Goal: Book appointment/travel/reservation

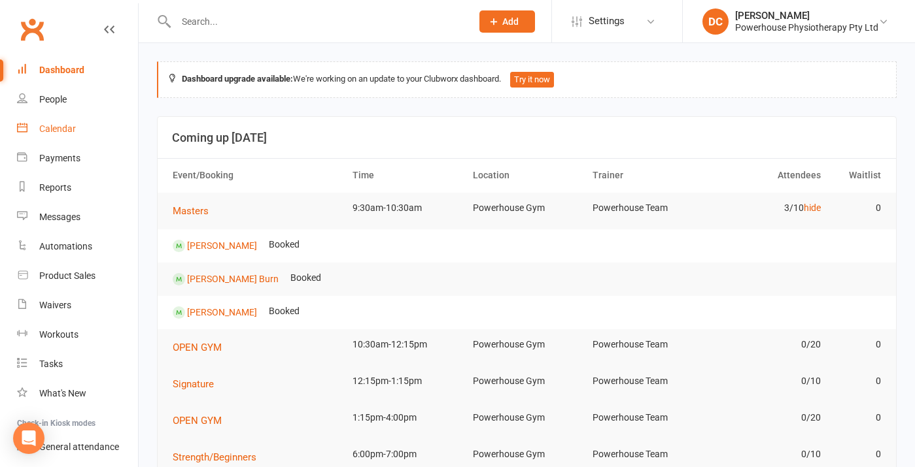
click at [67, 125] on div "Calendar" at bounding box center [57, 129] width 37 height 10
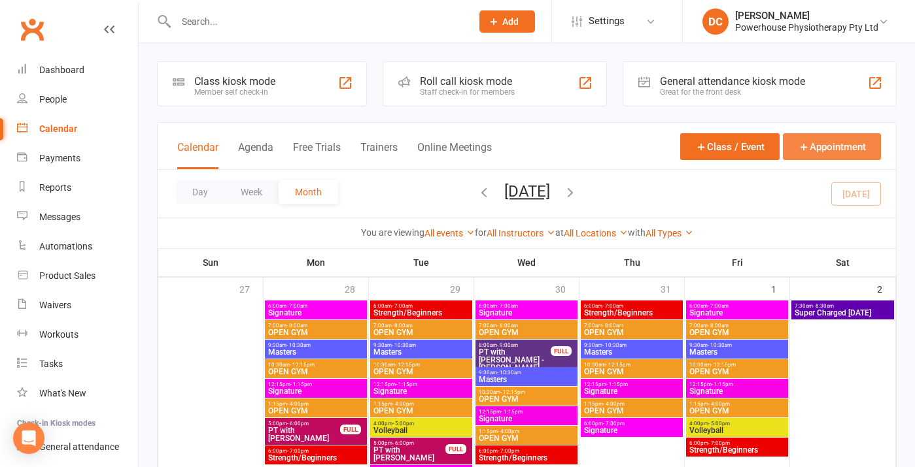
click at [812, 147] on button "Appointment" at bounding box center [832, 146] width 98 height 27
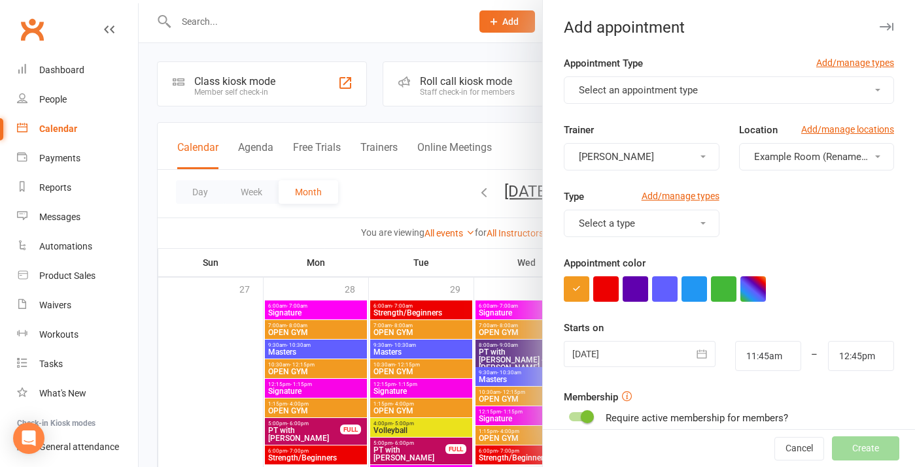
click at [666, 89] on span "Select an appointment type" at bounding box center [638, 90] width 119 height 12
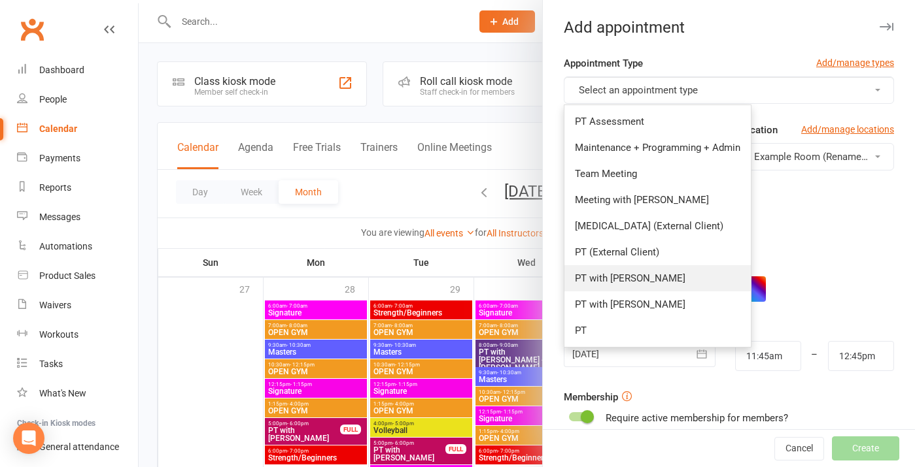
click at [626, 279] on span "PT with [PERSON_NAME]" at bounding box center [630, 279] width 110 height 12
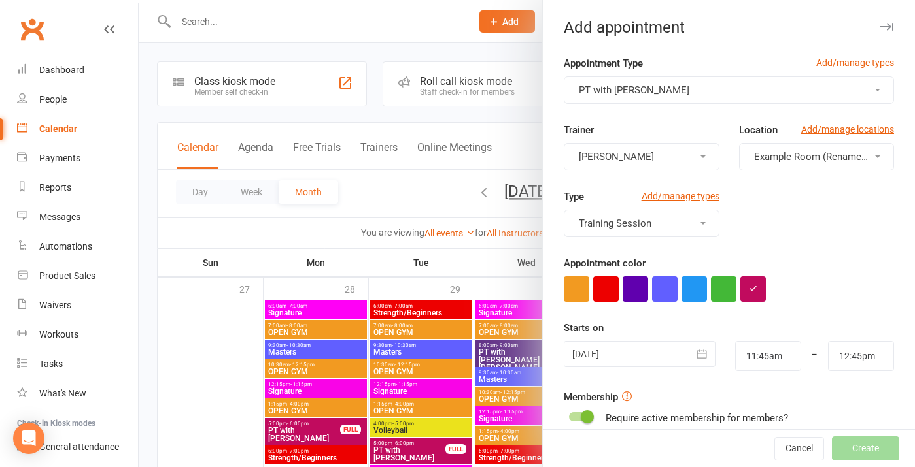
click at [783, 152] on span "Example Room (Rename me!)" at bounding box center [818, 157] width 129 height 12
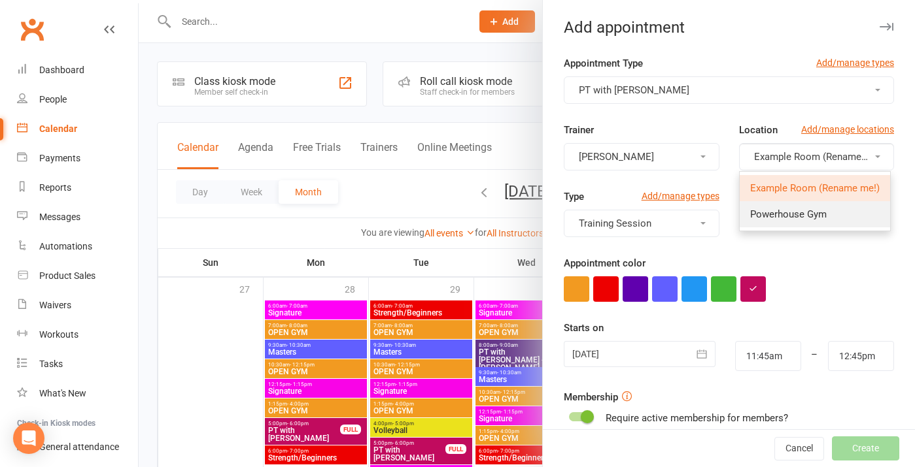
click at [794, 215] on span "Powerhouse Gym" at bounding box center [788, 215] width 76 height 12
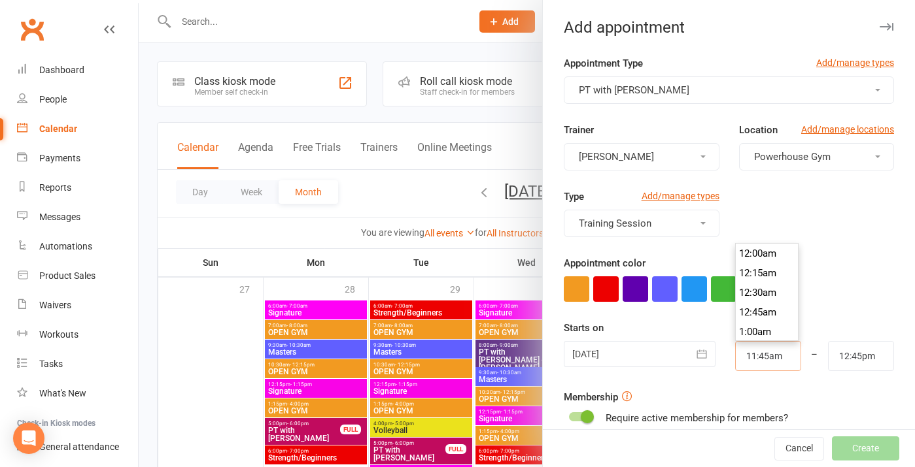
click at [761, 352] on input "11:45am" at bounding box center [768, 356] width 66 height 30
type input "1:30pm"
type input "2:30pm"
click at [764, 313] on li "1:30pm" at bounding box center [767, 311] width 63 height 20
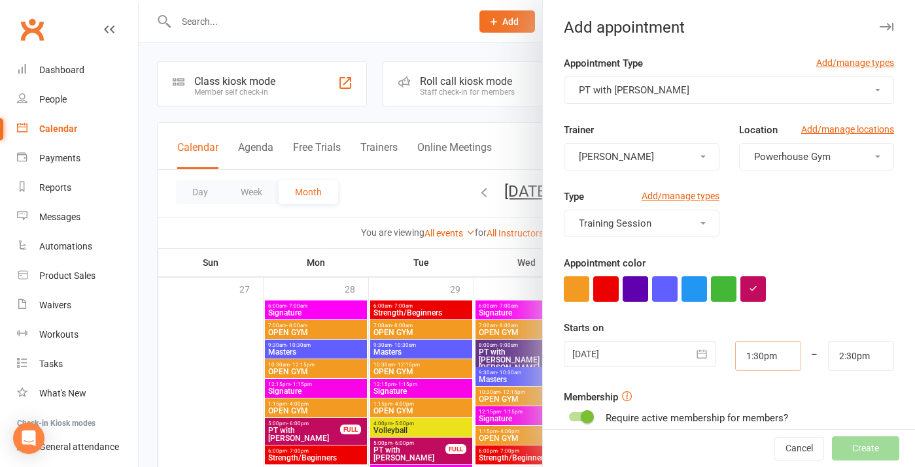
click at [753, 355] on input "1:30pm" at bounding box center [768, 356] width 66 height 30
type input "2:30pm"
type input "3:30pm"
click at [756, 316] on li "2:30pm" at bounding box center [767, 313] width 63 height 20
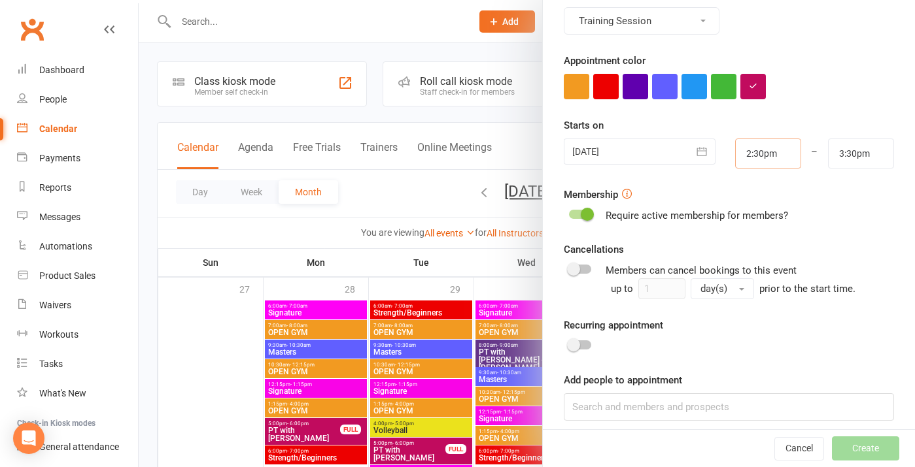
scroll to position [208, 0]
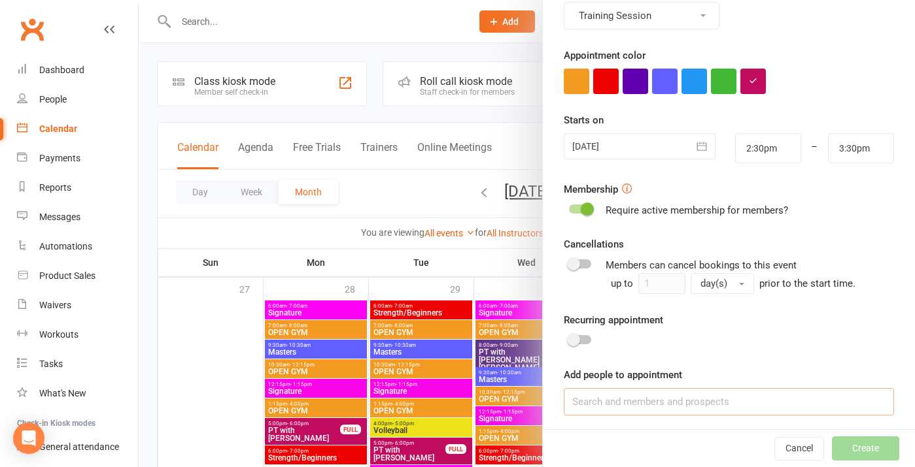
click at [680, 396] on input at bounding box center [729, 401] width 330 height 27
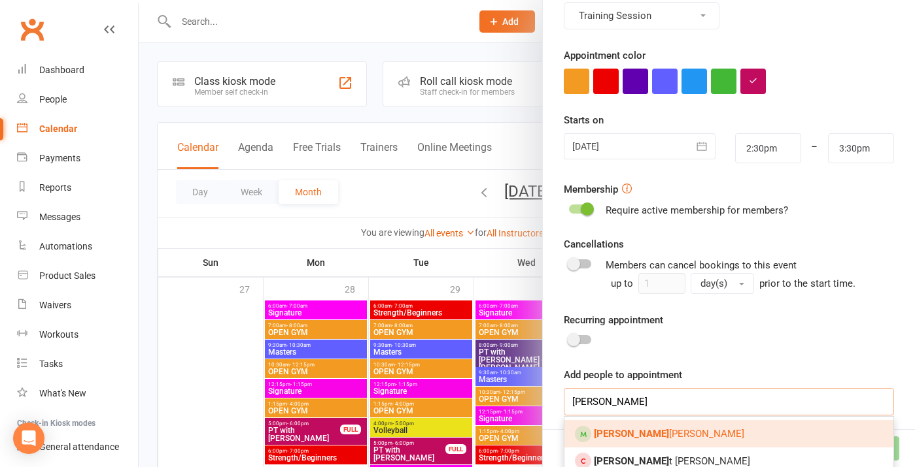
type input "[PERSON_NAME]"
click at [662, 426] on link "[PERSON_NAME]" at bounding box center [728, 433] width 329 height 27
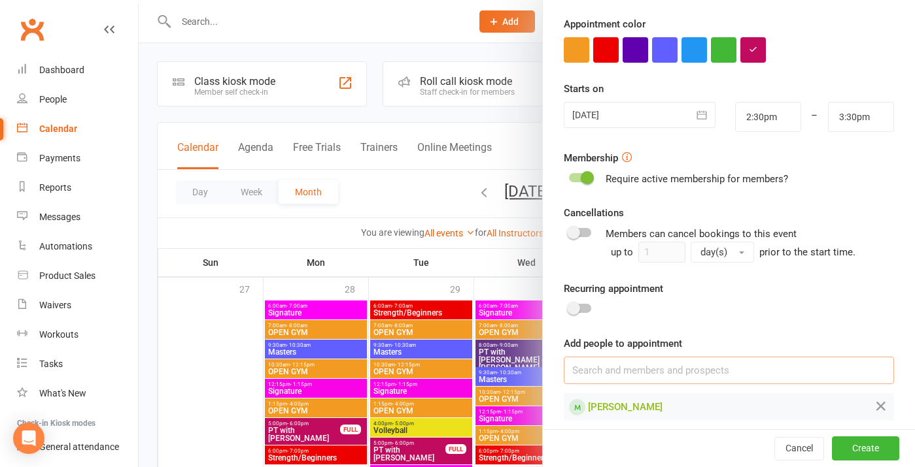
scroll to position [249, 0]
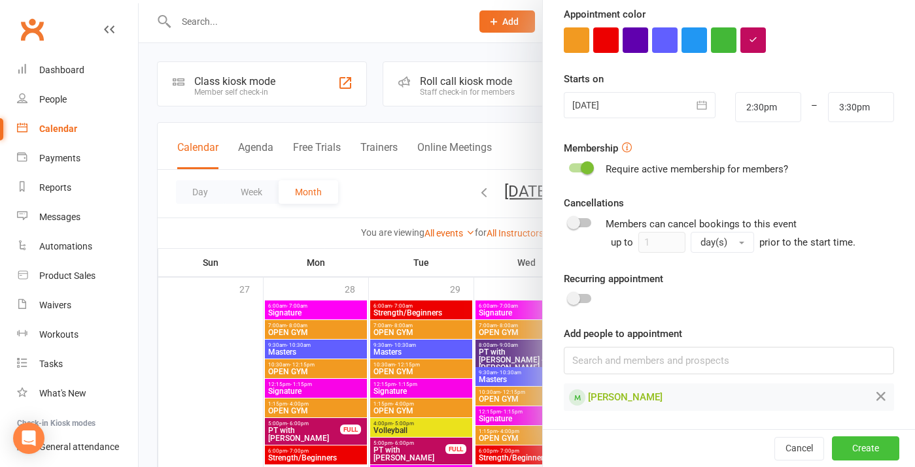
click at [862, 449] on button "Create" at bounding box center [865, 449] width 67 height 24
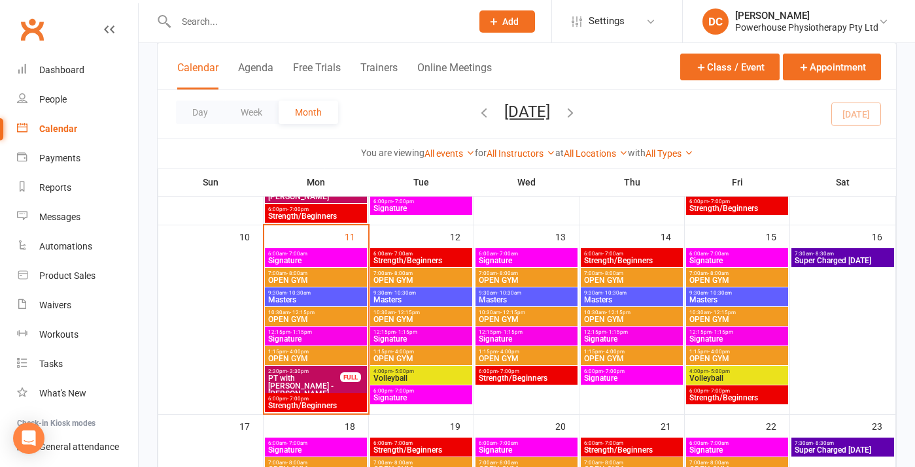
scroll to position [479, 0]
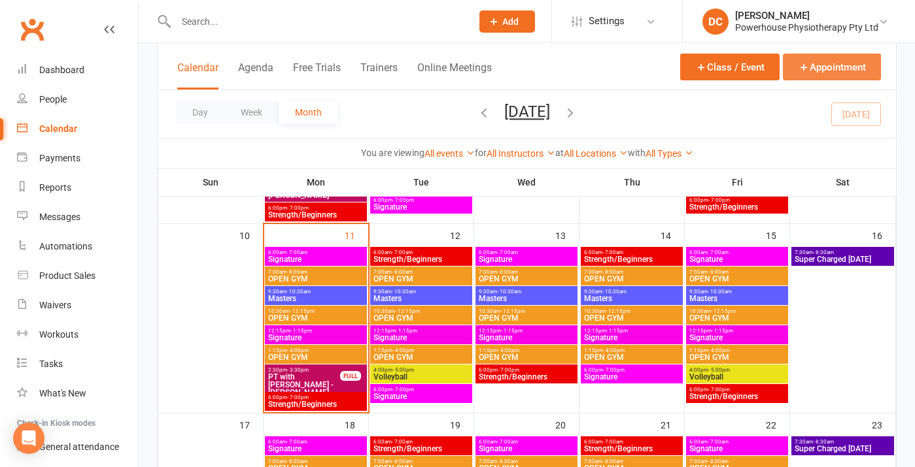
click at [827, 63] on button "Appointment" at bounding box center [832, 67] width 98 height 27
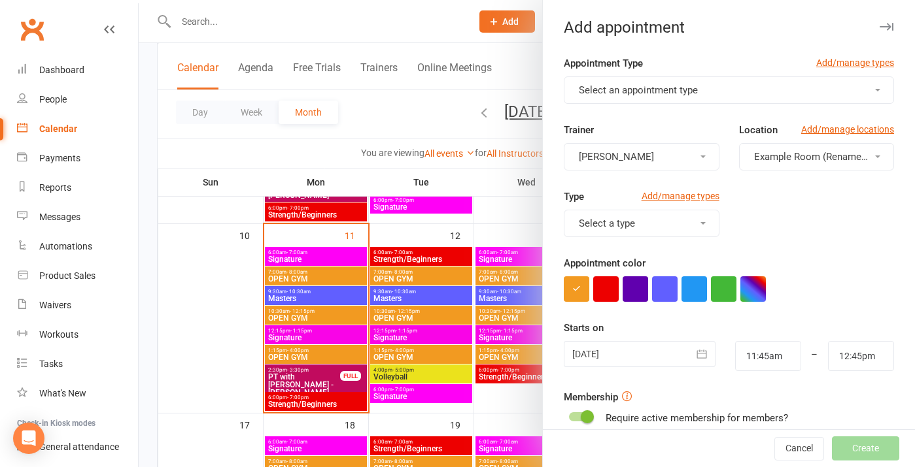
click at [730, 90] on button "Select an appointment type" at bounding box center [729, 89] width 330 height 27
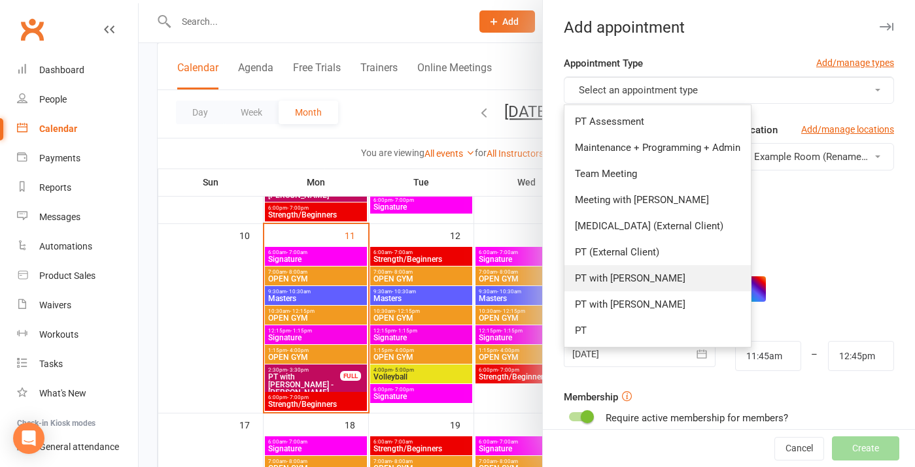
click at [642, 277] on span "PT with [PERSON_NAME]" at bounding box center [630, 279] width 110 height 12
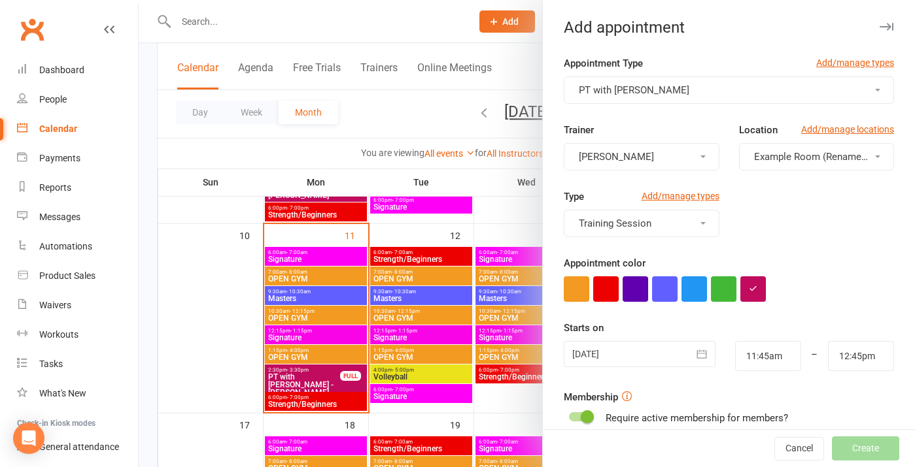
click at [767, 155] on span "Example Room (Rename me!)" at bounding box center [818, 157] width 129 height 12
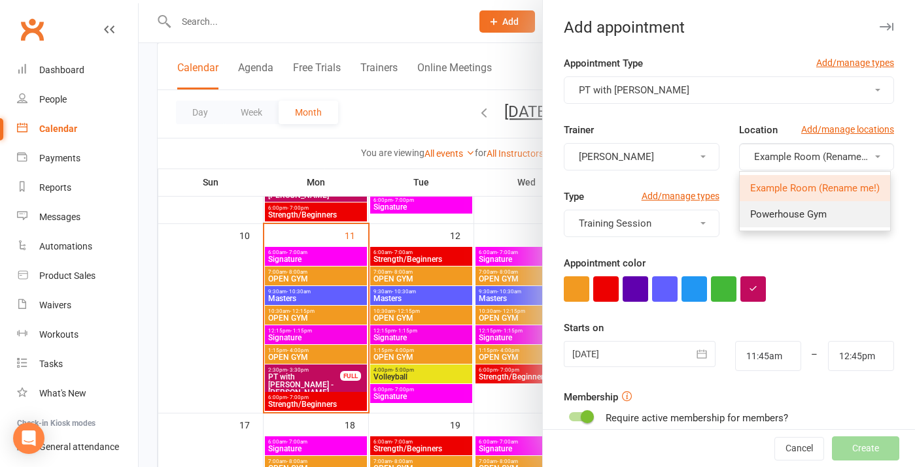
click at [773, 211] on span "Powerhouse Gym" at bounding box center [788, 215] width 76 height 12
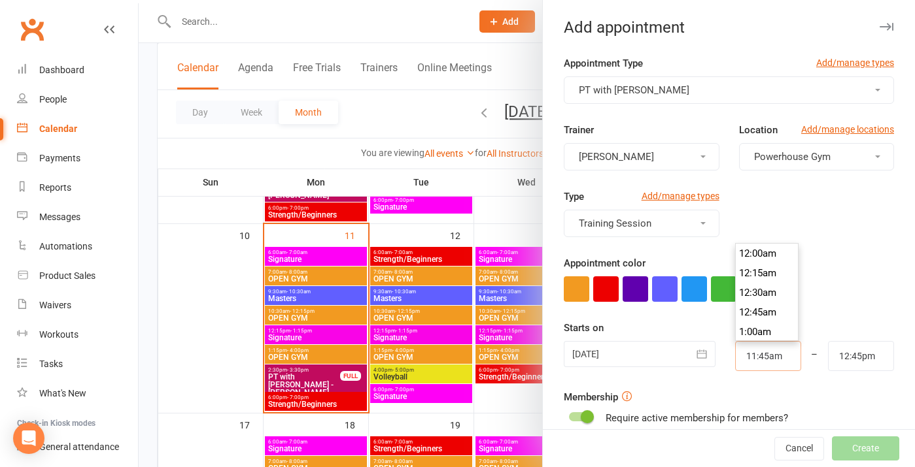
click at [773, 353] on input "11:45am" at bounding box center [768, 356] width 66 height 30
type input "5:00pm"
type input "6:00pm"
click at [768, 315] on li "5:00pm" at bounding box center [767, 319] width 63 height 20
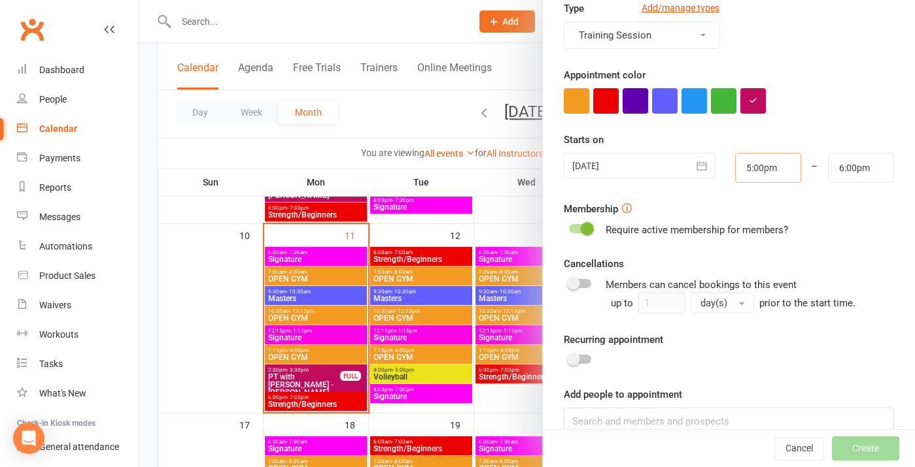
scroll to position [212, 0]
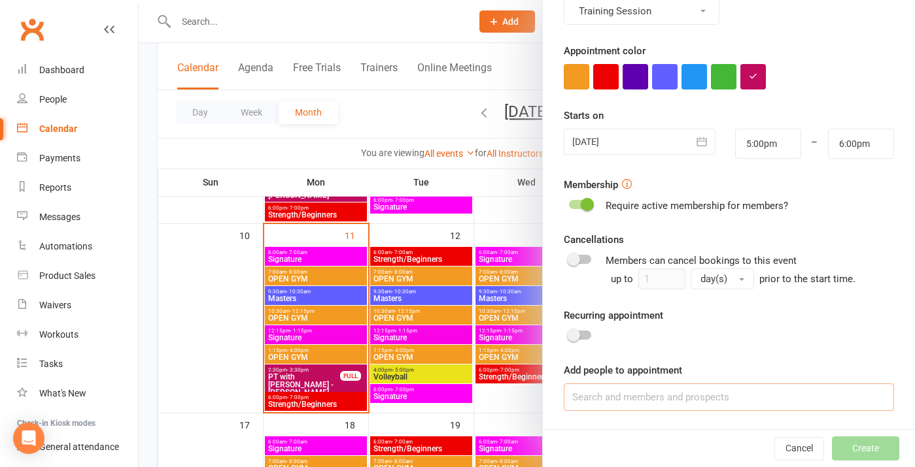
click at [675, 399] on input at bounding box center [729, 397] width 330 height 27
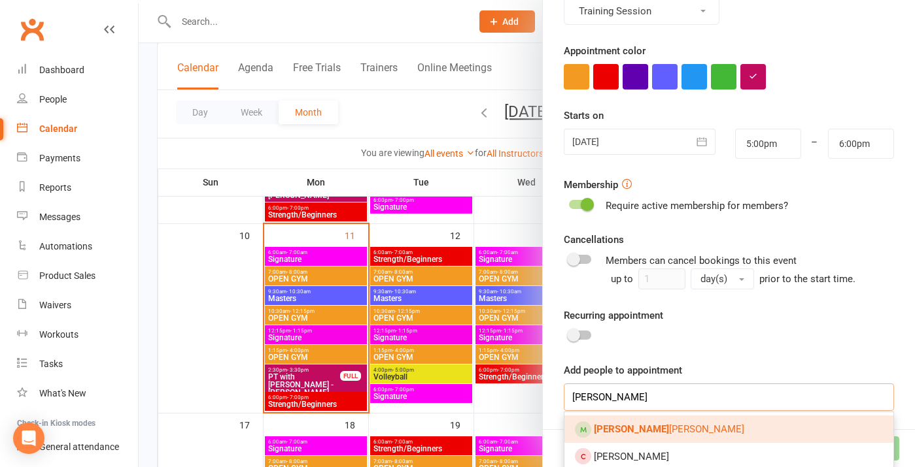
type input "[PERSON_NAME]"
click at [672, 427] on link "[PERSON_NAME]" at bounding box center [728, 429] width 329 height 27
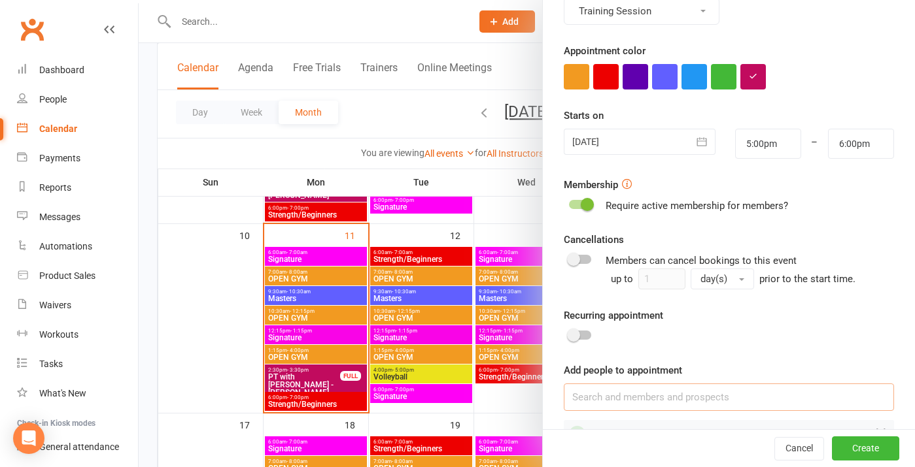
scroll to position [249, 0]
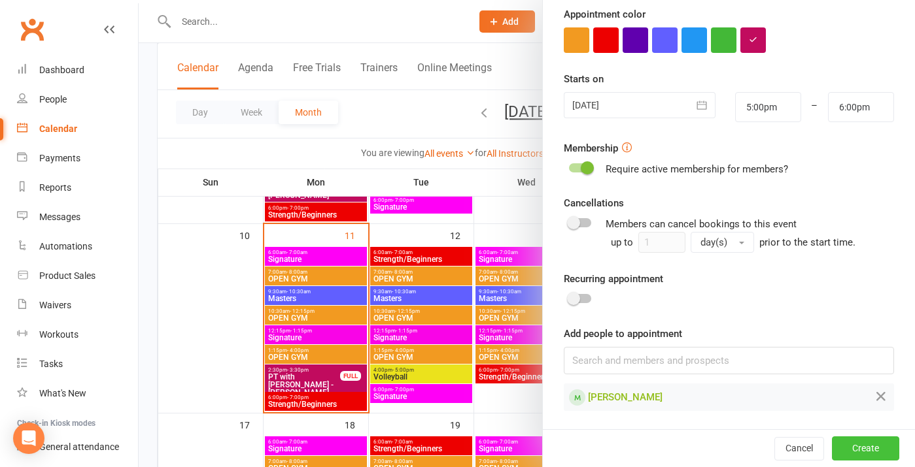
click at [866, 452] on button "Create" at bounding box center [865, 449] width 67 height 24
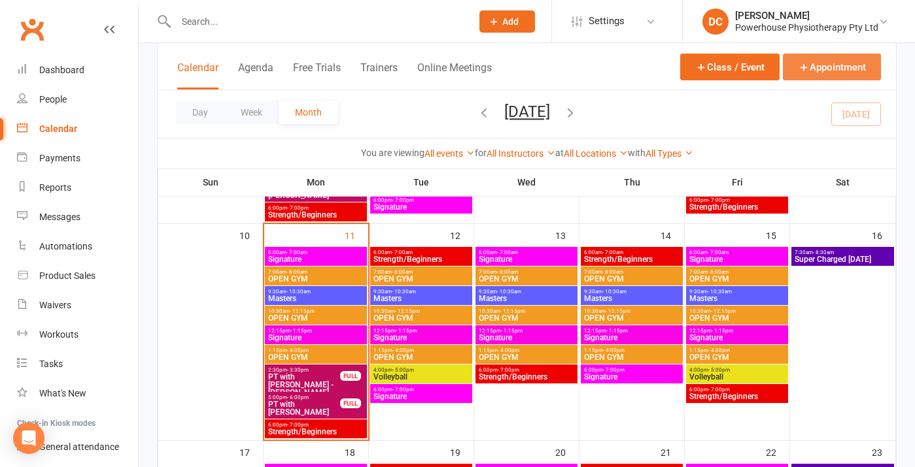
click at [826, 63] on button "Appointment" at bounding box center [832, 67] width 98 height 27
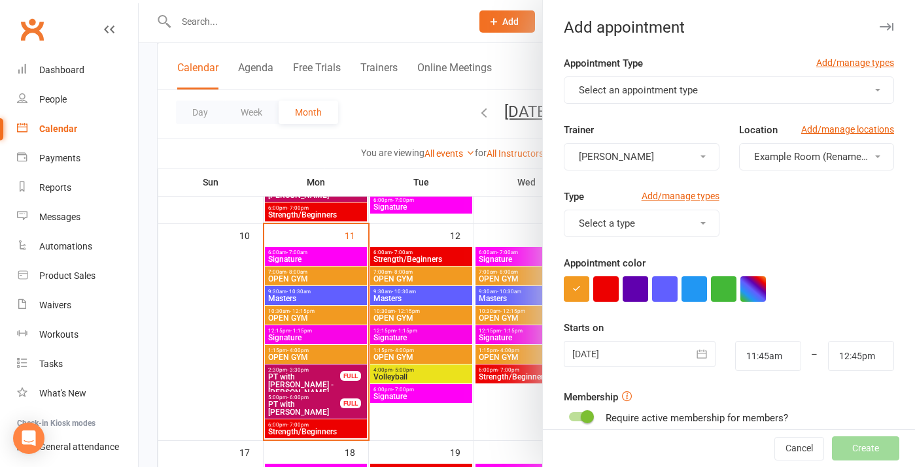
click at [726, 90] on button "Select an appointment type" at bounding box center [729, 89] width 330 height 27
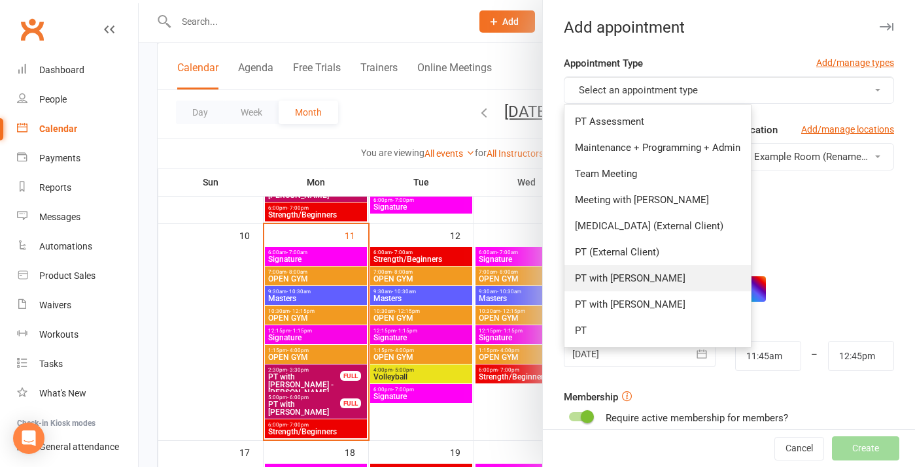
click at [662, 280] on link "PT with [PERSON_NAME]" at bounding box center [657, 278] width 186 height 26
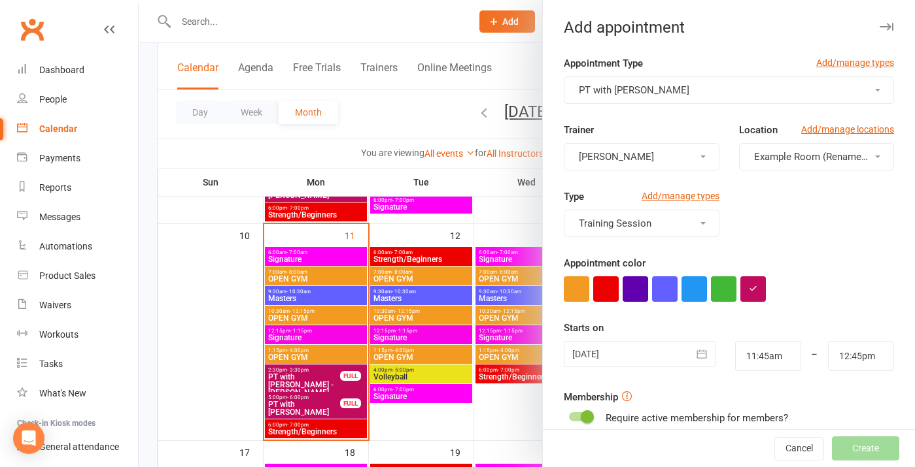
click at [769, 156] on span "Example Room (Rename me!)" at bounding box center [818, 157] width 129 height 12
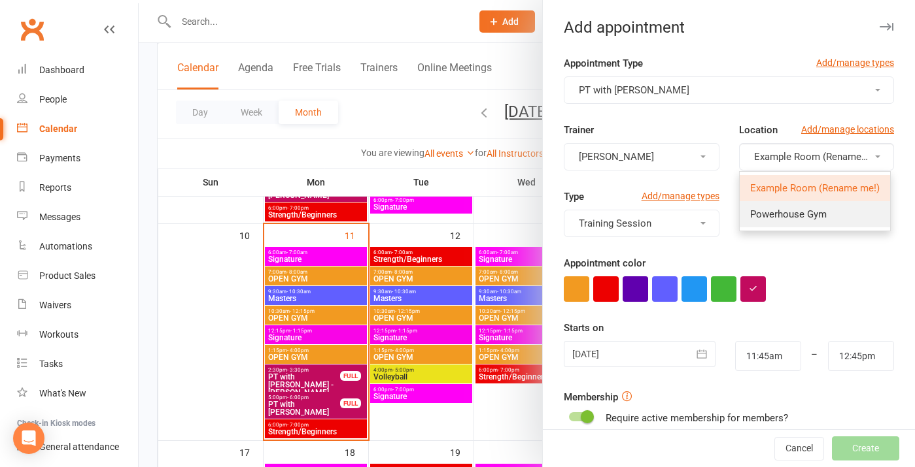
click at [775, 212] on span "Powerhouse Gym" at bounding box center [788, 215] width 76 height 12
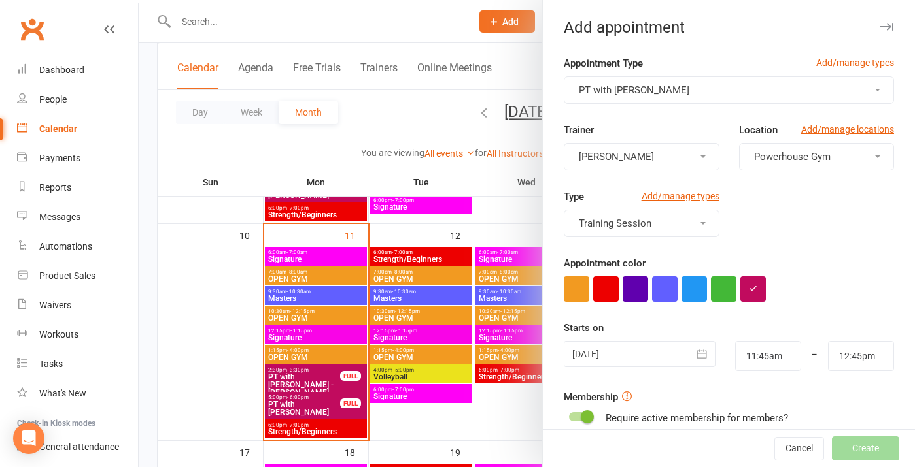
click at [636, 356] on div at bounding box center [639, 354] width 151 height 26
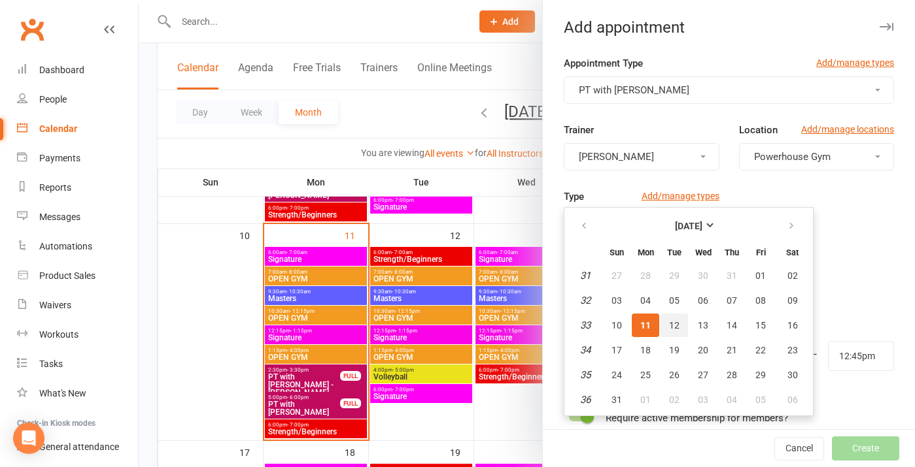
click at [670, 334] on button "12" at bounding box center [673, 326] width 27 height 24
type input "[DATE]"
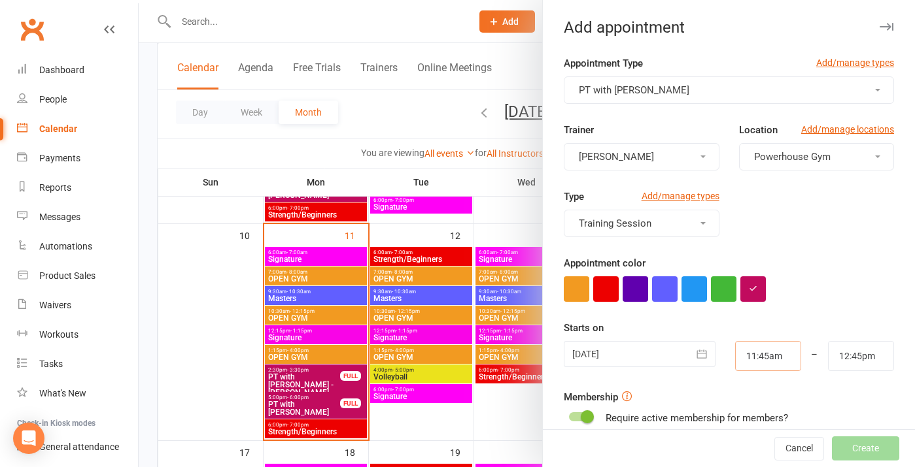
click at [760, 366] on input "11:45am" at bounding box center [768, 356] width 66 height 30
type input "5:00pm"
type input "6:00pm"
click at [761, 332] on li "5:00pm" at bounding box center [767, 333] width 63 height 20
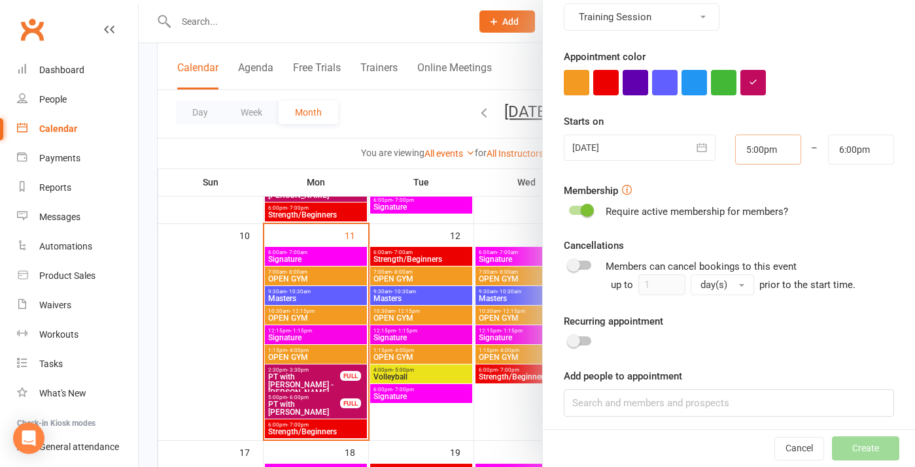
scroll to position [212, 0]
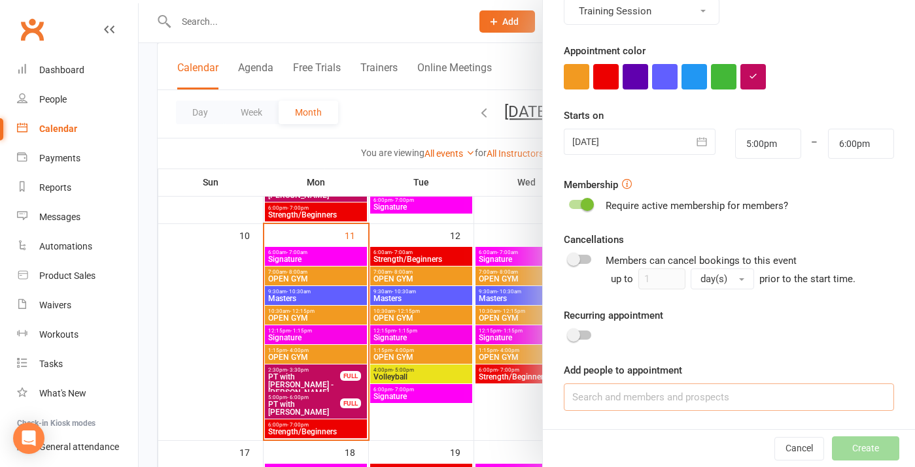
click at [754, 398] on input at bounding box center [729, 397] width 330 height 27
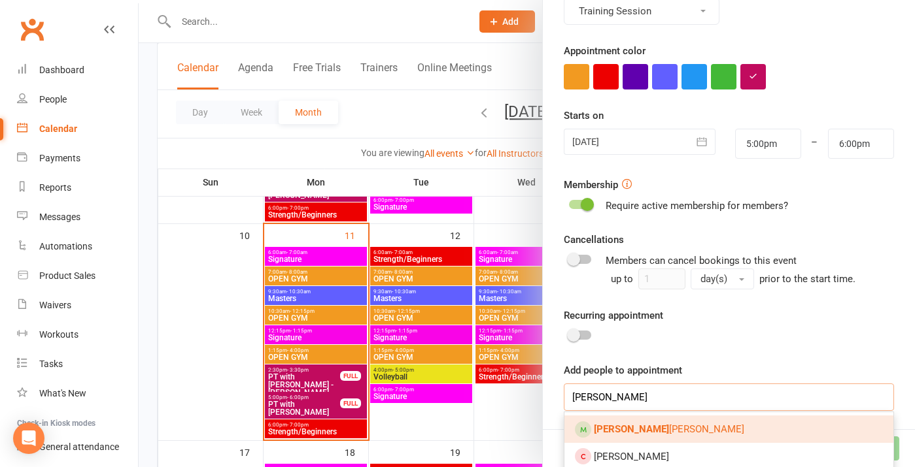
type input "[PERSON_NAME]"
click at [739, 430] on link "[PERSON_NAME]" at bounding box center [728, 429] width 329 height 27
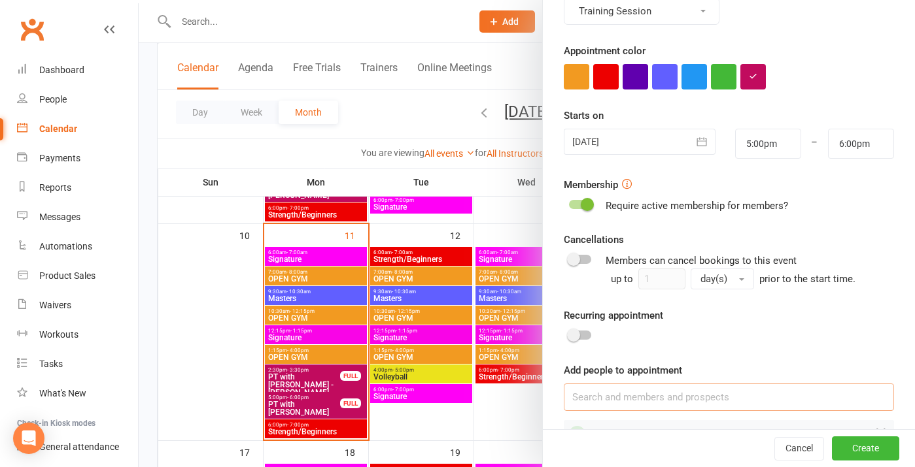
scroll to position [249, 0]
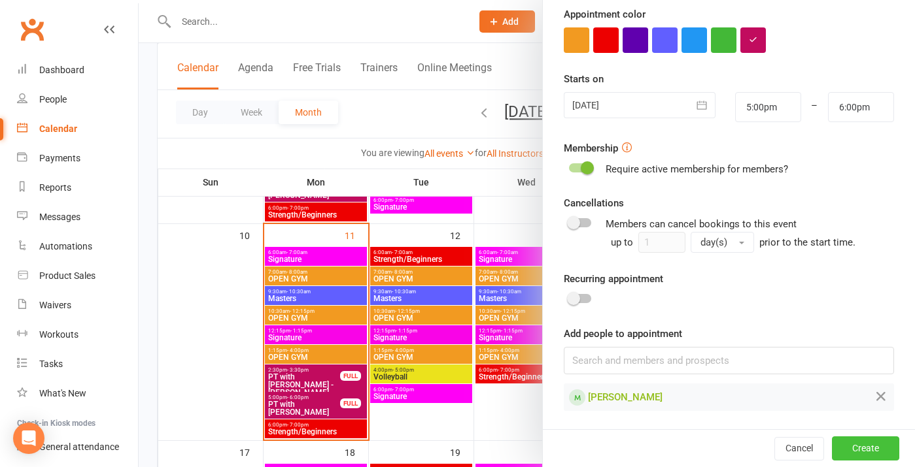
click at [857, 450] on button "Create" at bounding box center [865, 449] width 67 height 24
